Goal: Information Seeking & Learning: Understand process/instructions

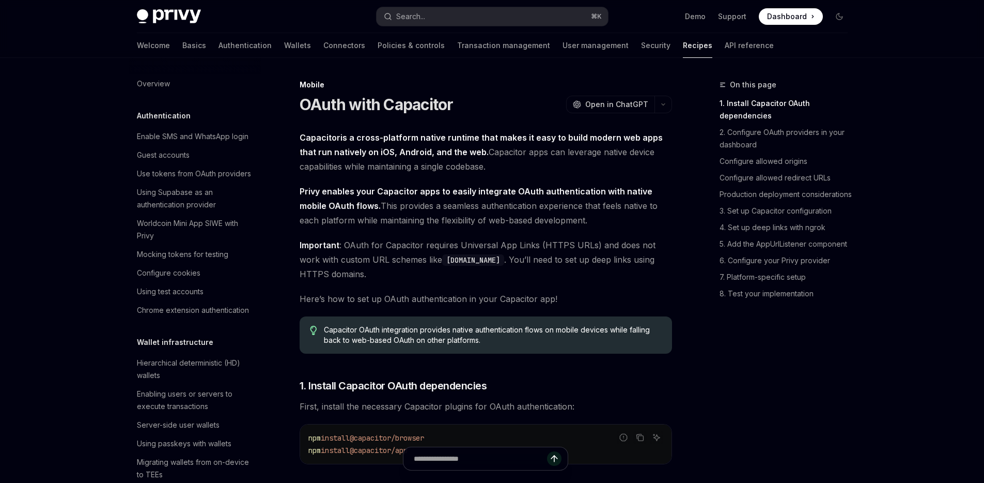
scroll to position [1202, 0]
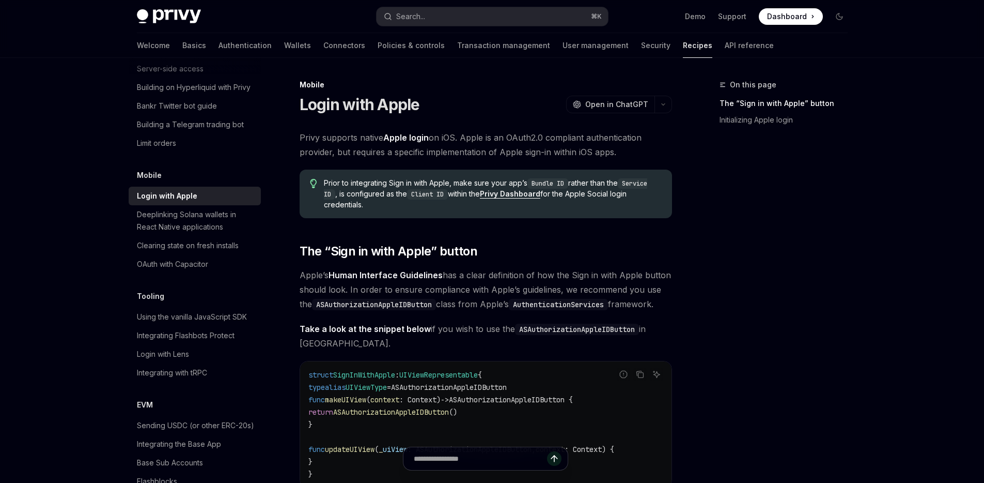
scroll to position [243, 0]
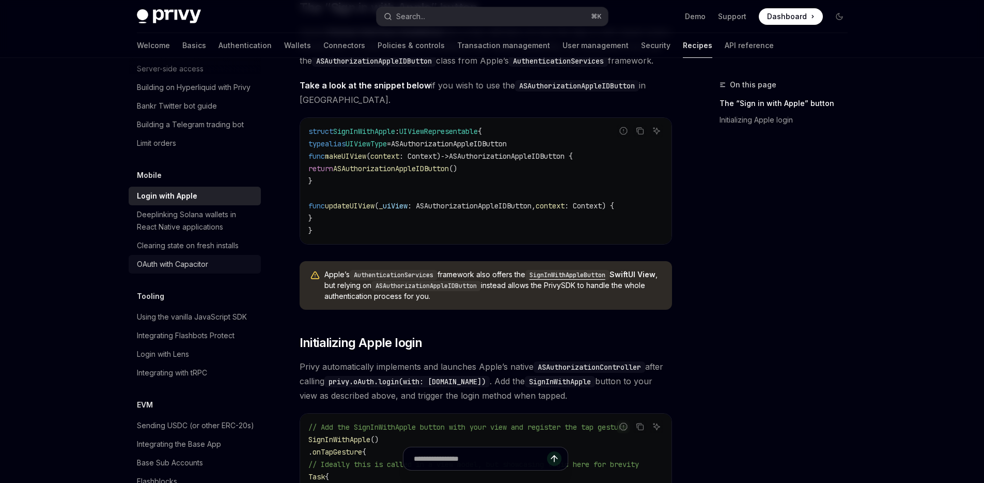
click at [214, 270] on div "OAuth with Capacitor" at bounding box center [196, 264] width 118 height 12
type textarea "*"
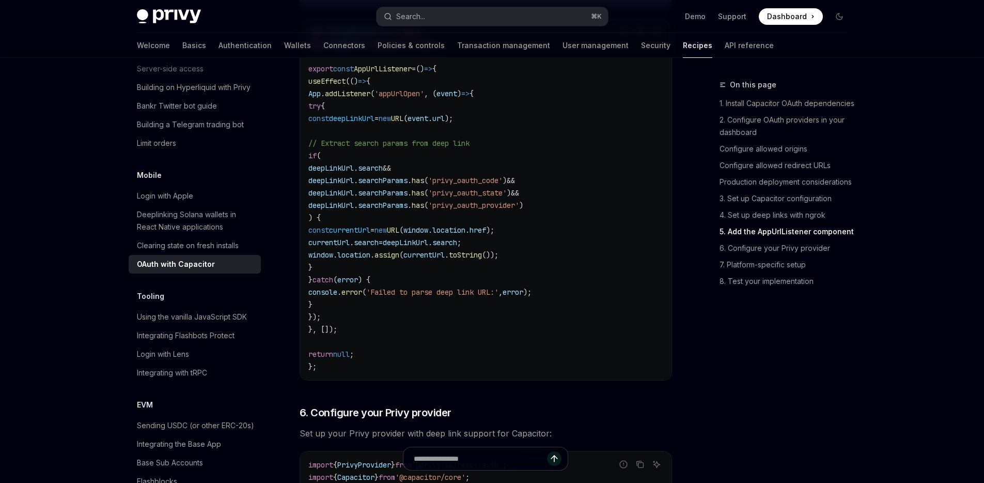
scroll to position [2411, 0]
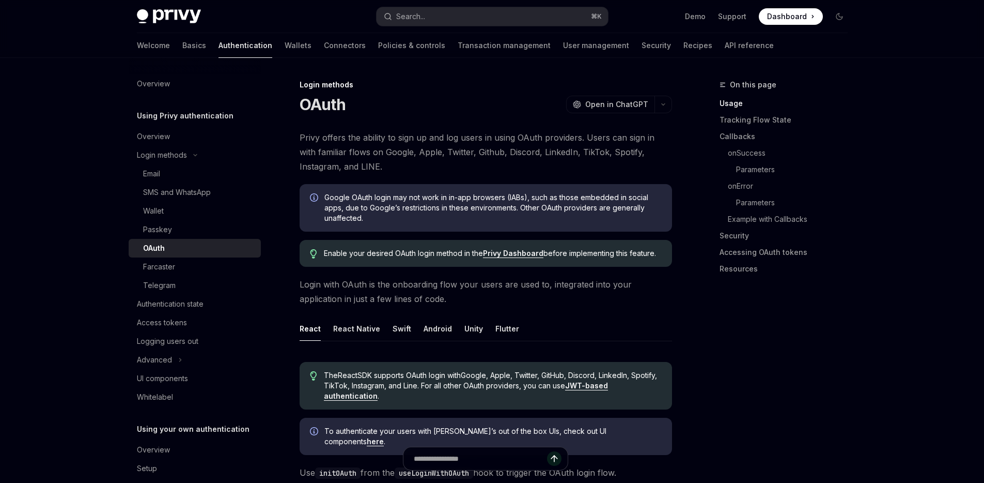
click at [393, 230] on div "Google OAuth login may not work in in-app browsers (IABs), such as those embedd…" at bounding box center [486, 208] width 373 height 48
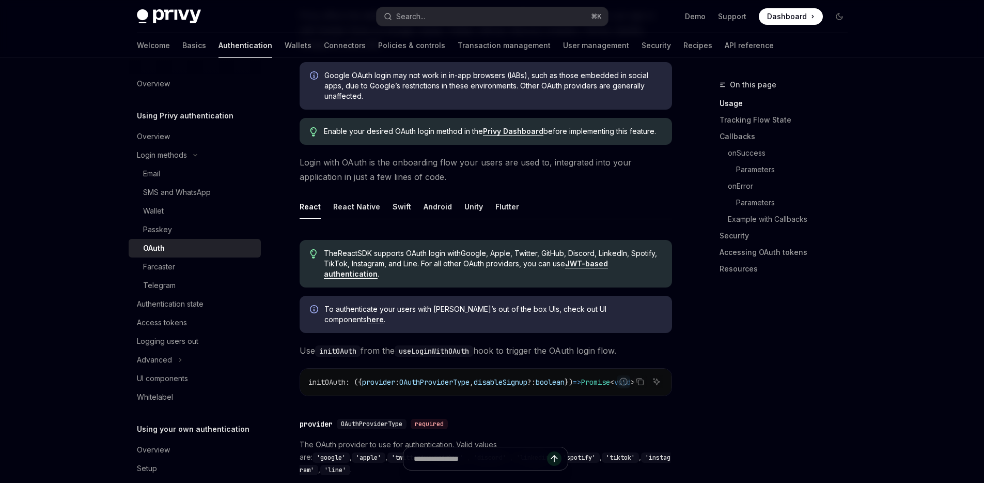
scroll to position [176, 0]
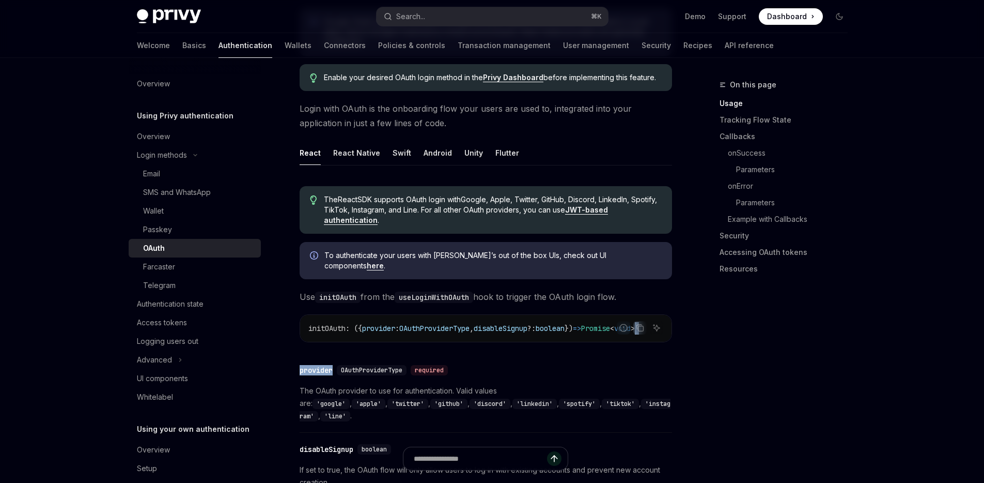
drag, startPoint x: 476, startPoint y: 338, endPoint x: 562, endPoint y: 336, distance: 86.3
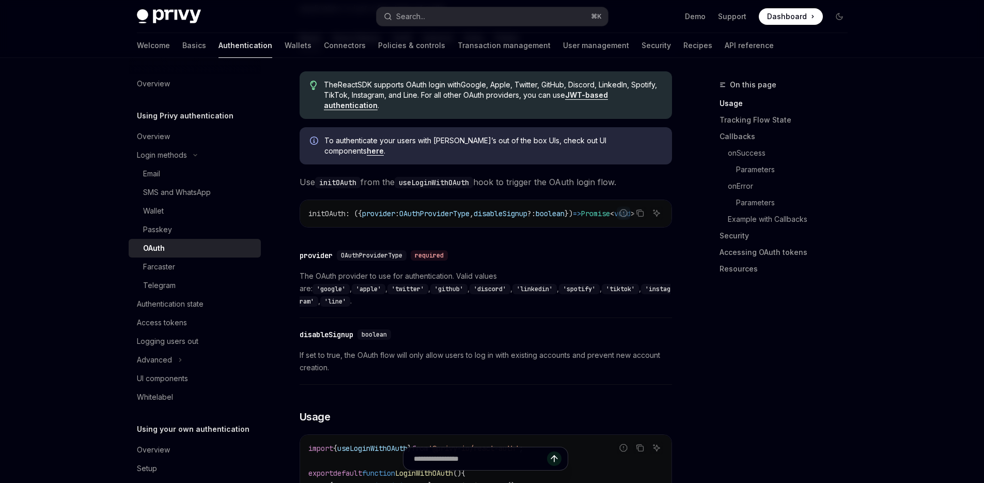
scroll to position [304, 0]
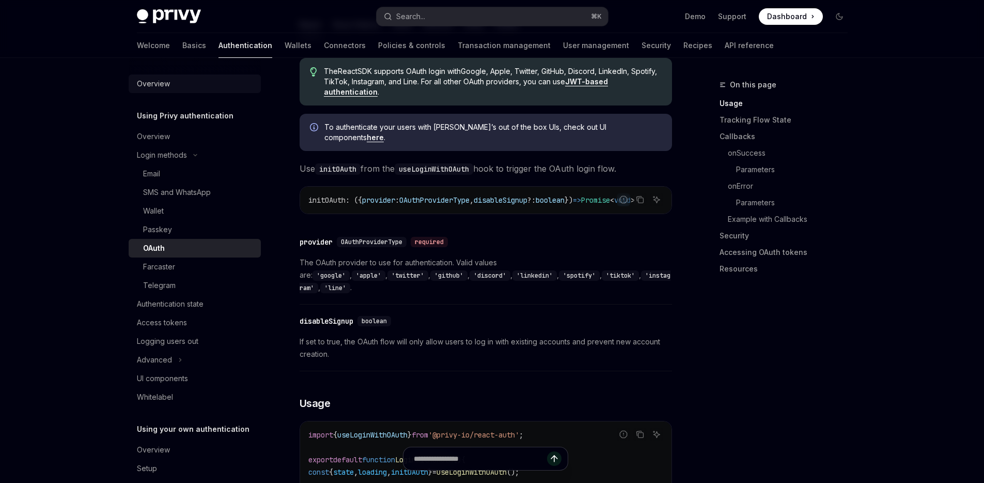
click at [235, 76] on link "Overview" at bounding box center [195, 83] width 132 height 19
type textarea "*"
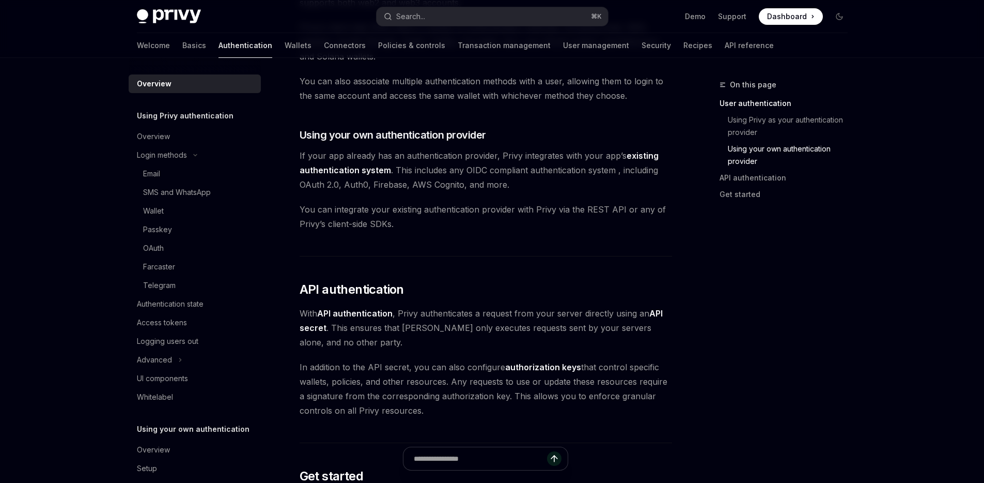
scroll to position [605, 0]
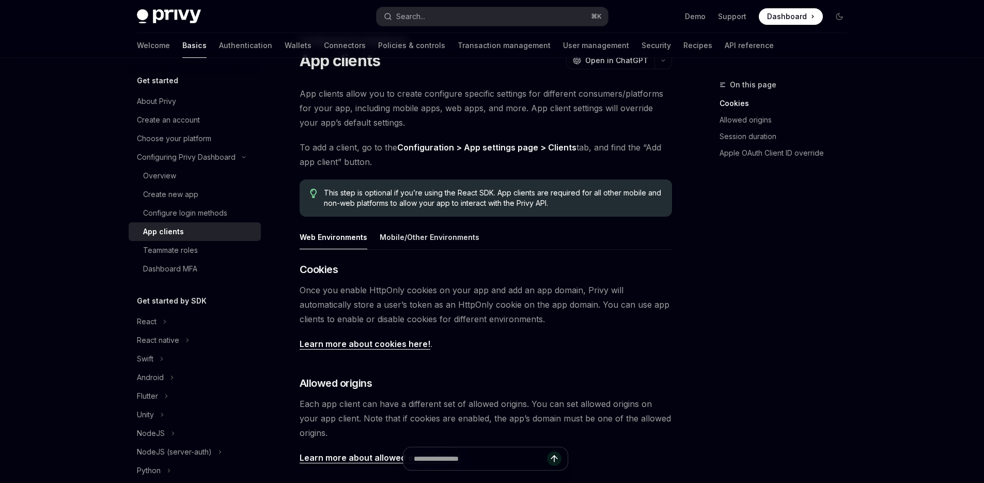
scroll to position [69, 0]
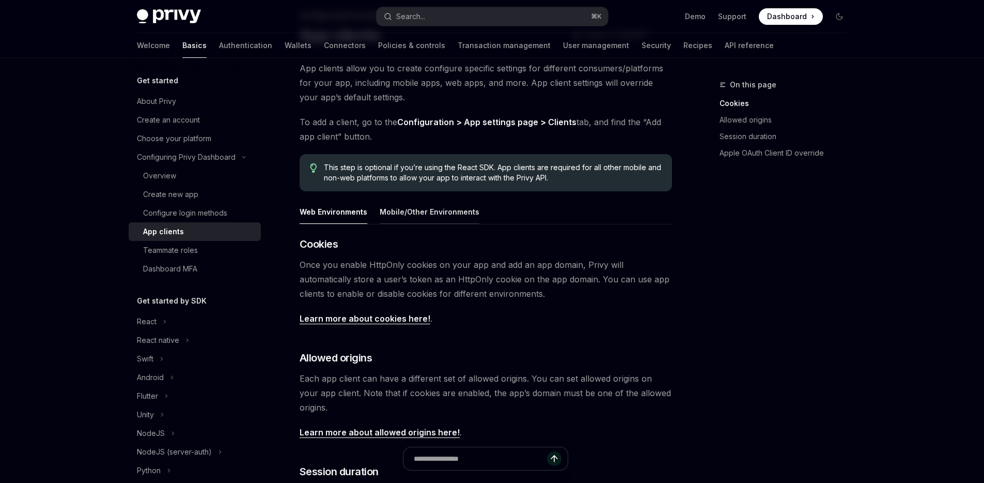
click at [433, 214] on div "Mobile/Other Environments" at bounding box center [430, 211] width 100 height 24
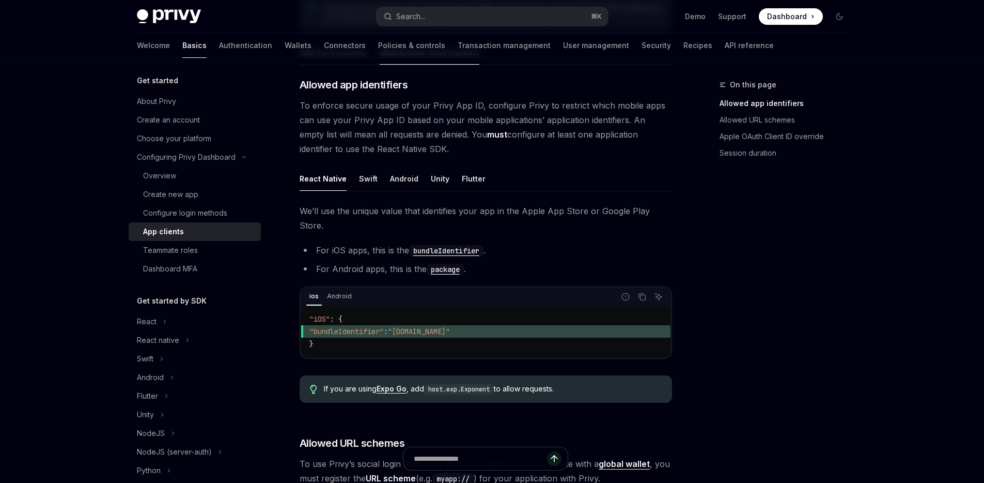
scroll to position [38, 0]
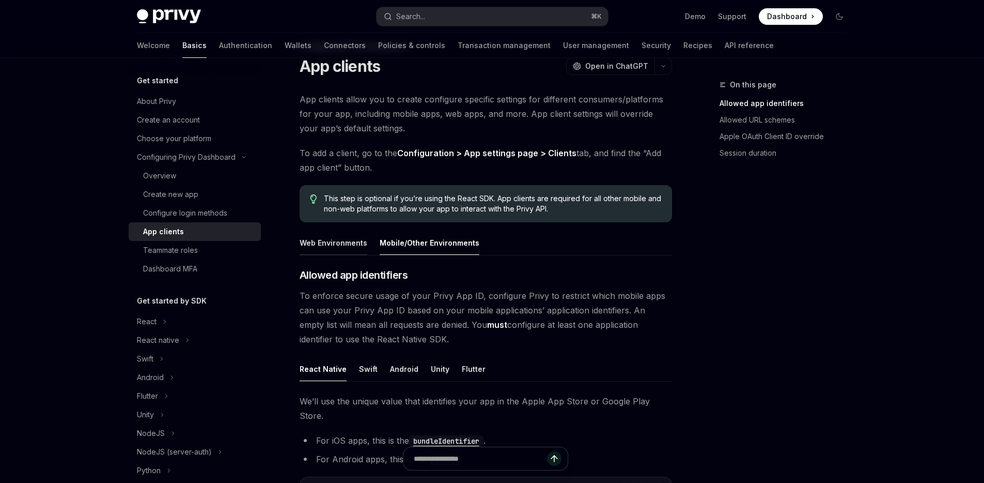
click at [346, 238] on div "Web Environments" at bounding box center [334, 242] width 68 height 24
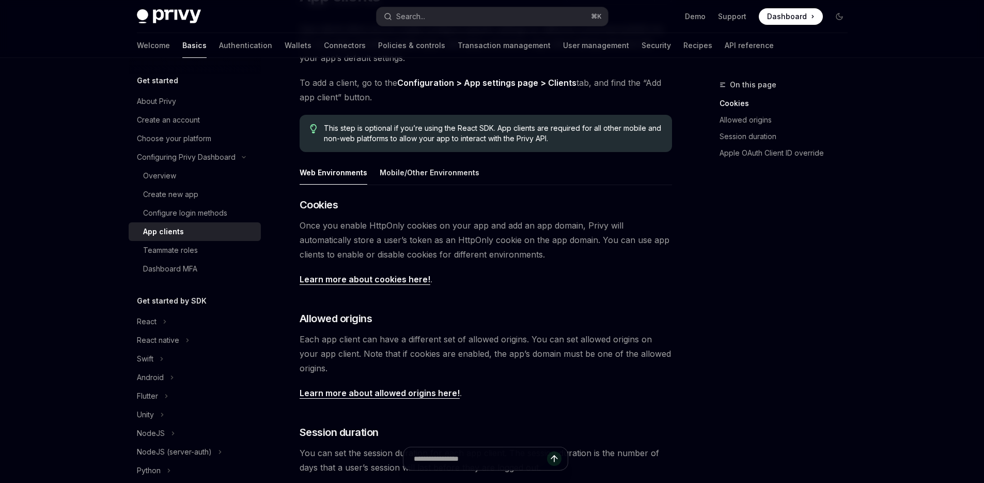
scroll to position [122, 0]
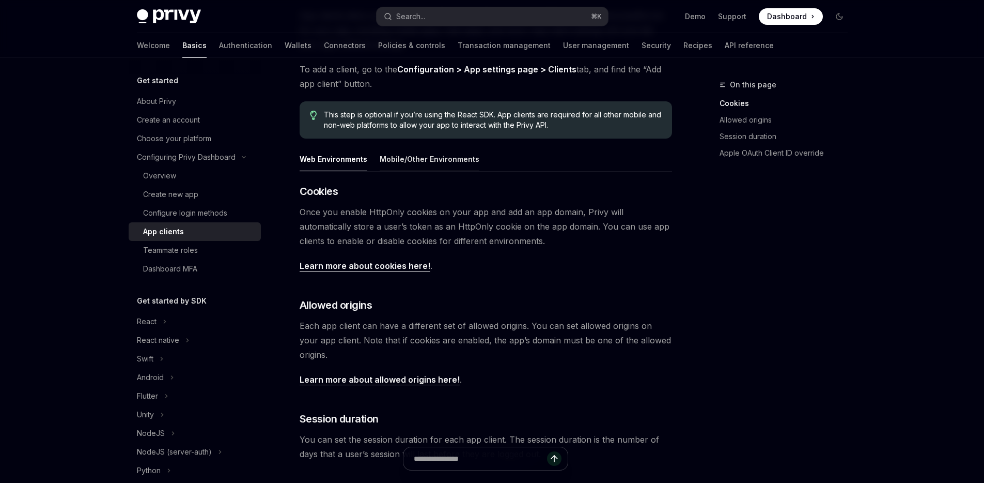
click at [438, 162] on div "Mobile/Other Environments" at bounding box center [430, 159] width 100 height 24
type textarea "*"
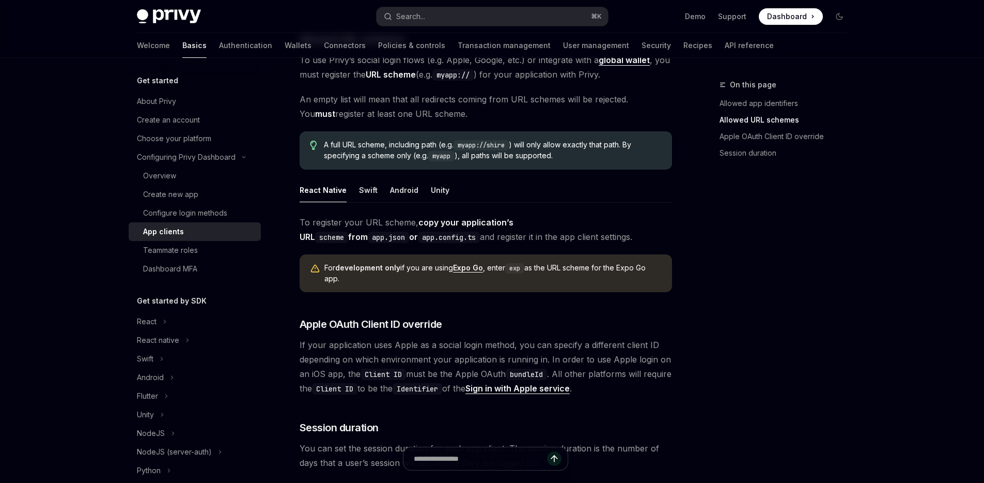
scroll to position [665, 0]
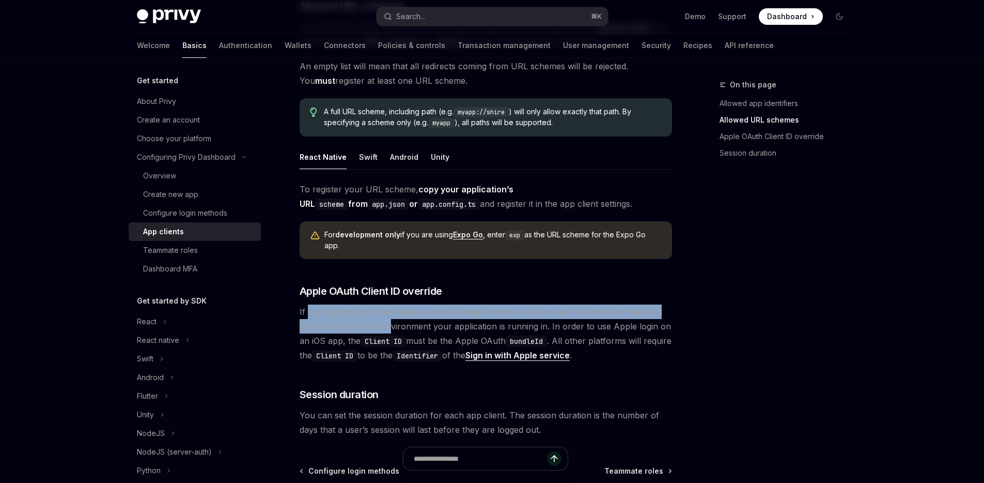
drag, startPoint x: 338, startPoint y: 301, endPoint x: 389, endPoint y: 311, distance: 51.5
click at [389, 311] on span "If your application uses Apple as a social login method, you can specify a diff…" at bounding box center [486, 333] width 373 height 58
click at [537, 304] on span "If your application uses Apple as a social login method, you can specify a diff…" at bounding box center [486, 333] width 373 height 58
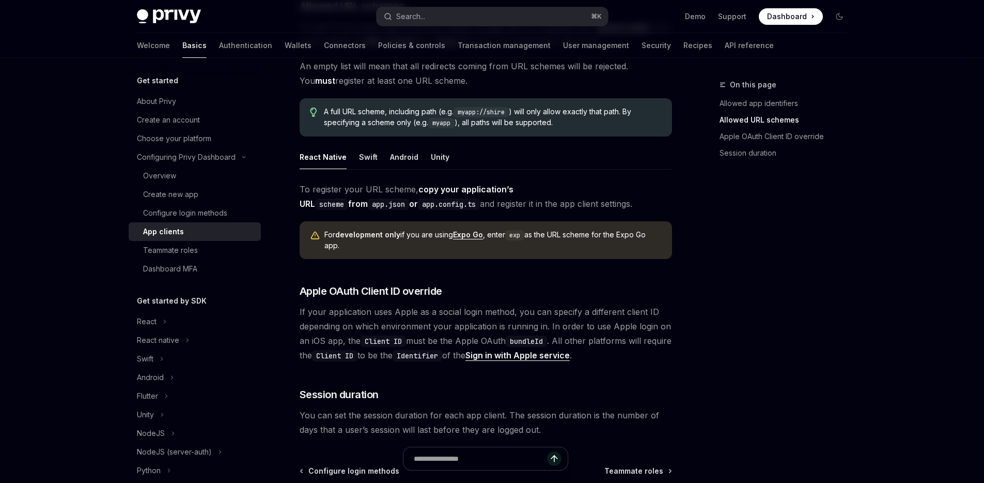
click at [554, 304] on span "If your application uses Apple as a social login method, you can specify a diff…" at bounding box center [486, 333] width 373 height 58
drag, startPoint x: 393, startPoint y: 322, endPoint x: 413, endPoint y: 321, distance: 20.2
click at [413, 321] on span "If your application uses Apple as a social login method, you can specify a diff…" at bounding box center [486, 333] width 373 height 58
drag, startPoint x: 522, startPoint y: 325, endPoint x: 558, endPoint y: 325, distance: 35.7
click at [558, 325] on span "If your application uses Apple as a social login method, you can specify a diff…" at bounding box center [486, 333] width 373 height 58
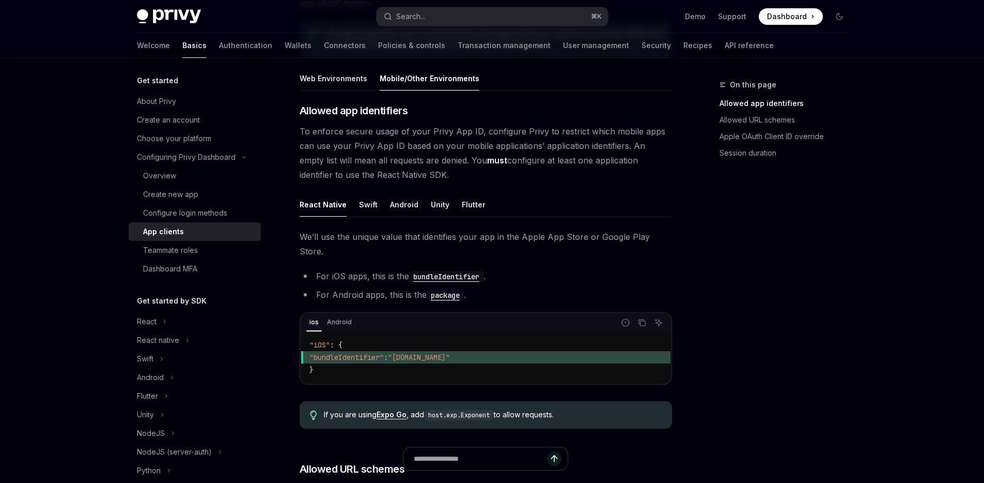
scroll to position [731, 0]
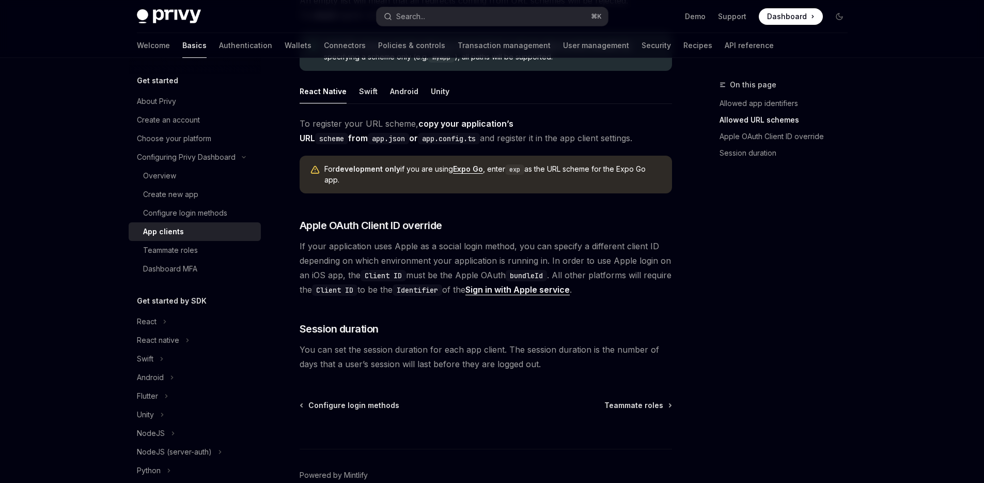
click at [528, 222] on div "To register your URL scheme, copy your application’s URL scheme from app.json o…" at bounding box center [486, 206] width 373 height 180
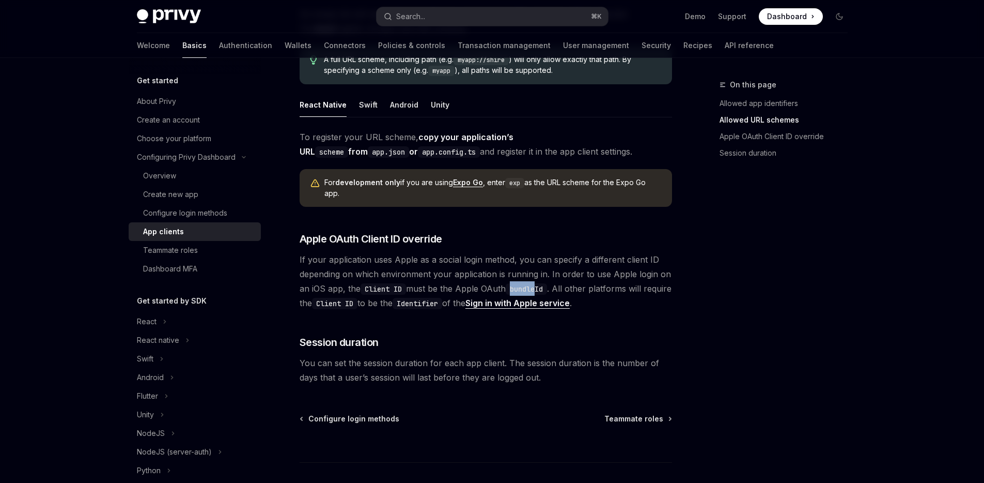
drag, startPoint x: 516, startPoint y: 267, endPoint x: 542, endPoint y: 271, distance: 25.7
click at [542, 271] on span "If your application uses Apple as a social login method, you can specify a diff…" at bounding box center [486, 281] width 373 height 58
click at [547, 283] on code "bundleId" at bounding box center [526, 288] width 41 height 11
drag, startPoint x: 548, startPoint y: 272, endPoint x: 516, endPoint y: 273, distance: 32.1
click at [516, 283] on code "bundleId" at bounding box center [526, 288] width 41 height 11
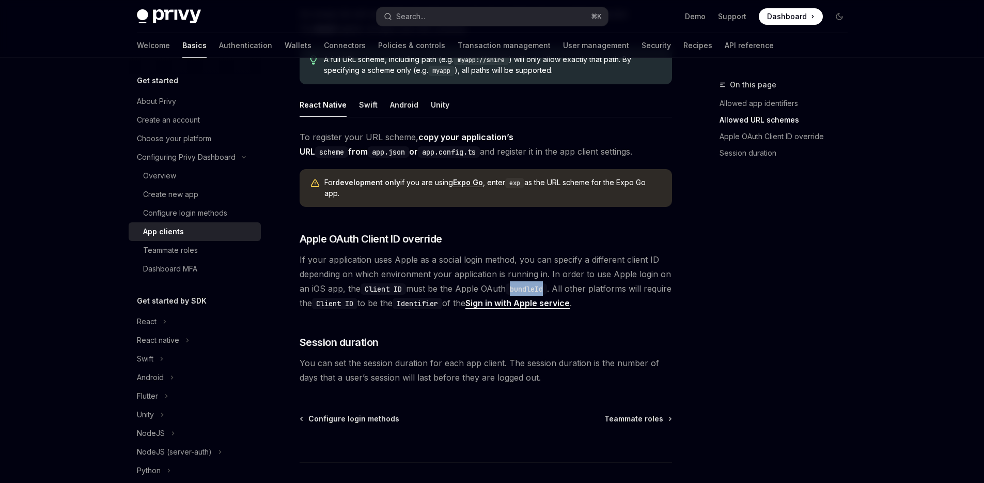
copy code "bundleId"
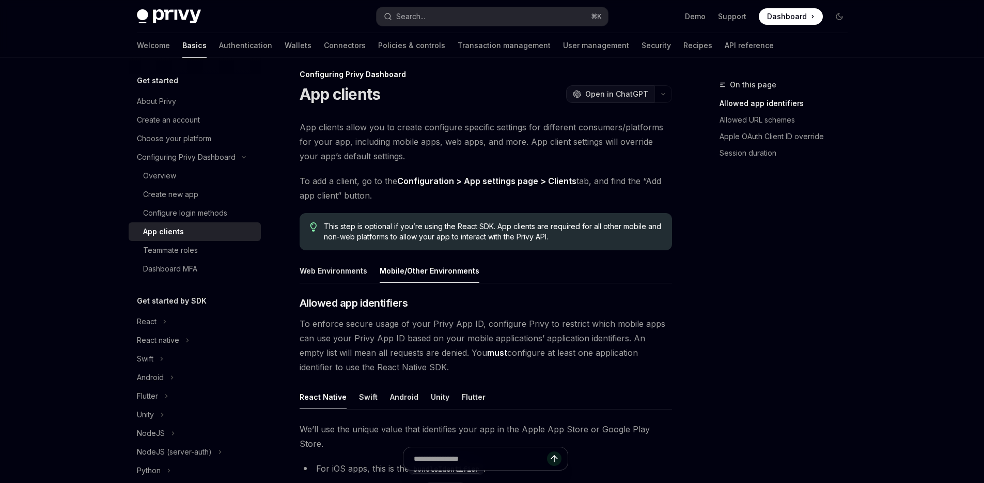
scroll to position [0, 0]
